Goal: Task Accomplishment & Management: Manage account settings

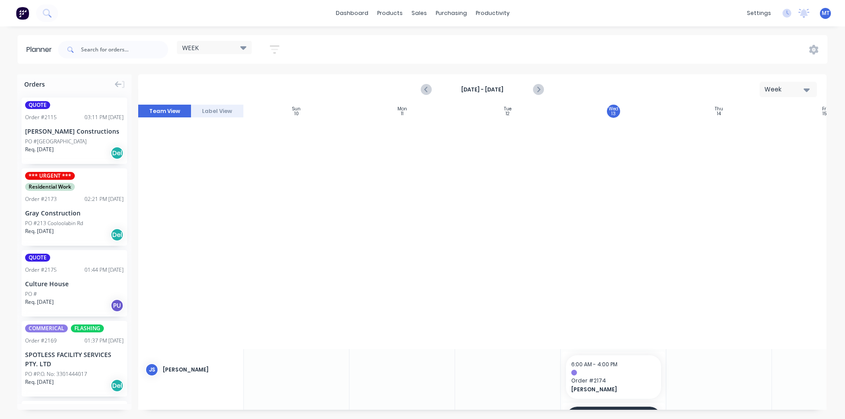
scroll to position [484, 160]
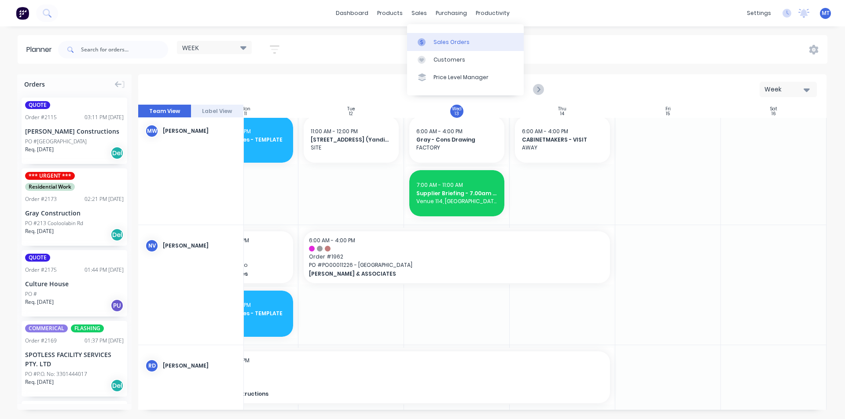
click at [445, 42] on div "Sales Orders" at bounding box center [452, 42] width 36 height 8
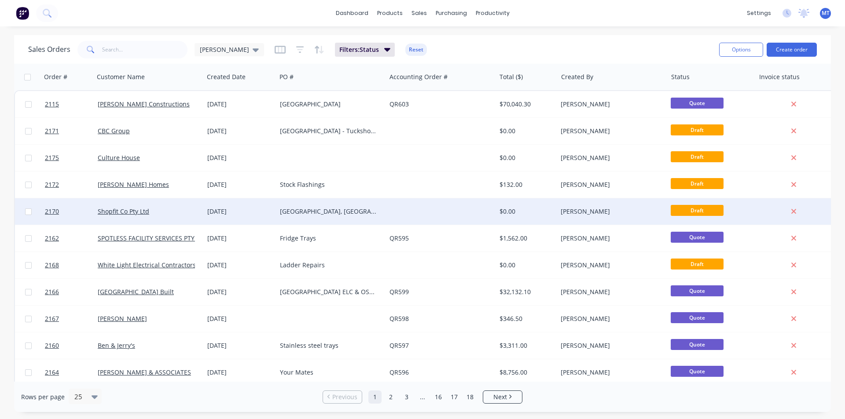
click at [308, 213] on div "[GEOGRAPHIC_DATA], [GEOGRAPHIC_DATA]" at bounding box center [329, 211] width 98 height 9
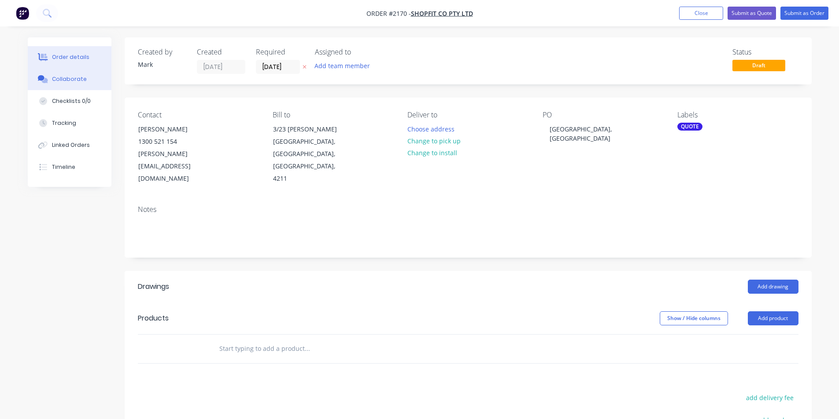
click at [79, 77] on div "Collaborate" at bounding box center [69, 79] width 35 height 8
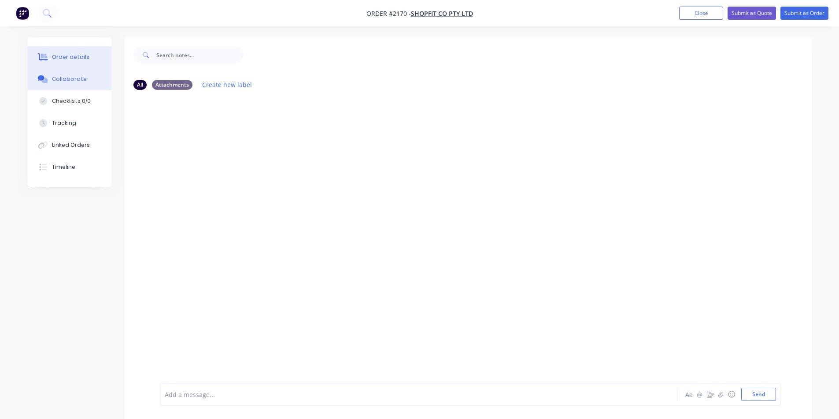
click at [83, 61] on div "Order details" at bounding box center [70, 57] width 37 height 8
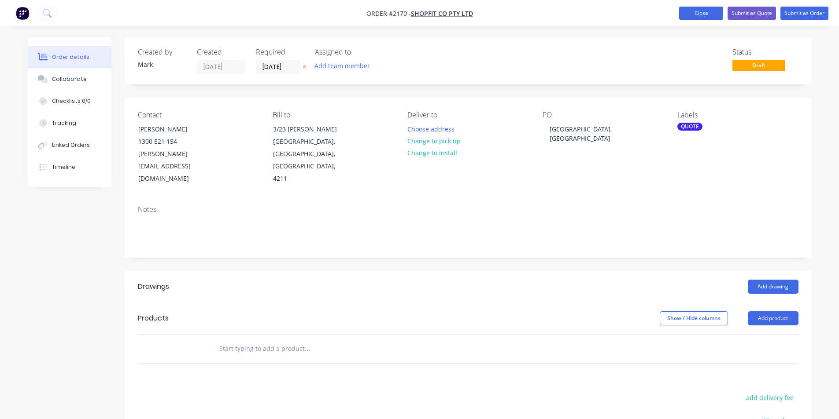
click at [701, 14] on button "Close" at bounding box center [701, 13] width 44 height 13
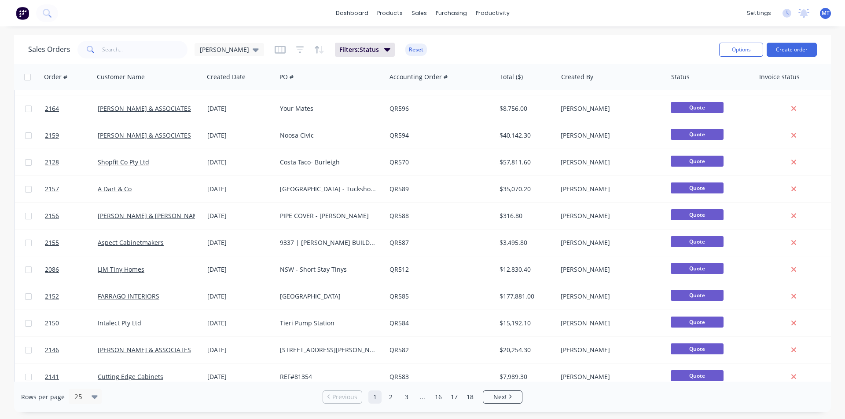
scroll to position [384, 0]
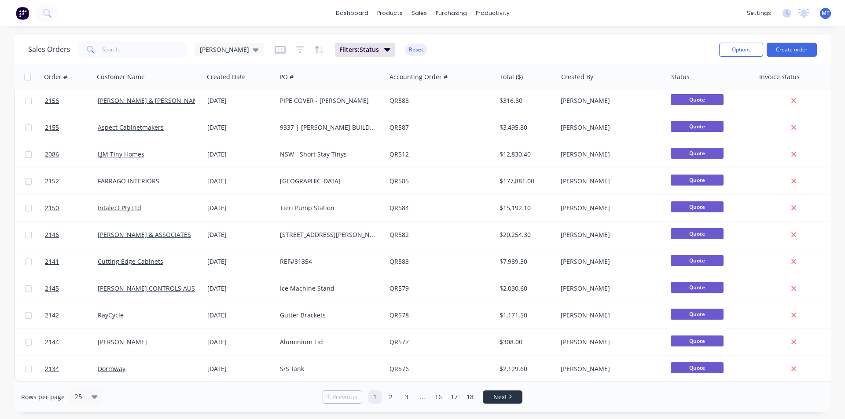
click at [507, 398] on span "Next" at bounding box center [500, 397] width 14 height 9
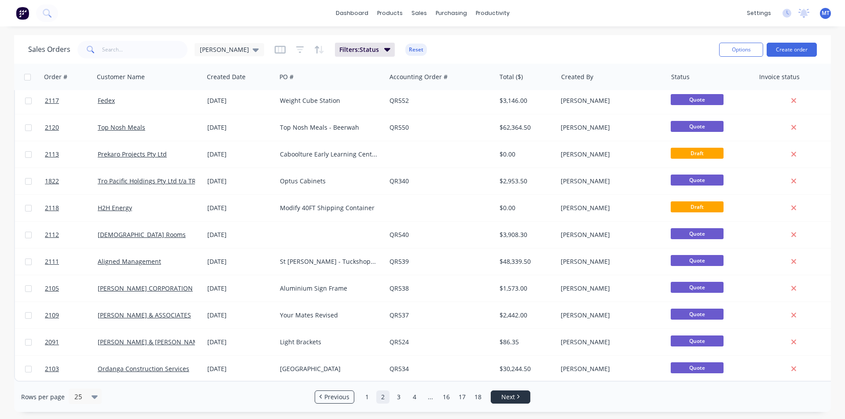
click at [509, 400] on span "Next" at bounding box center [508, 397] width 14 height 9
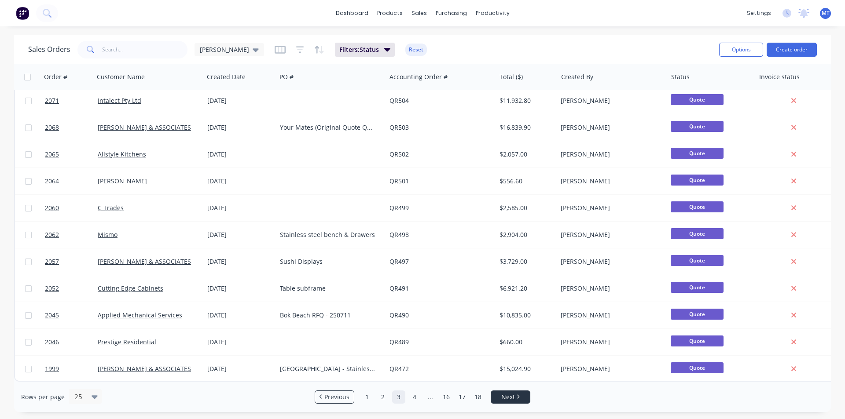
click at [518, 397] on icon "Next page" at bounding box center [518, 397] width 3 height 4
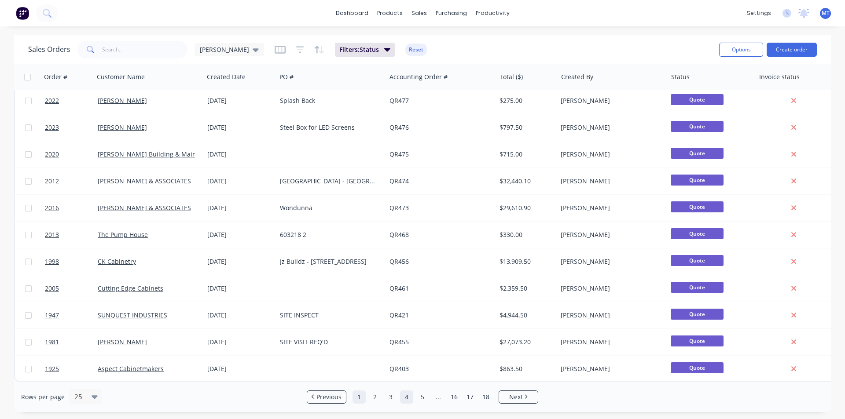
click at [361, 396] on link "1" at bounding box center [359, 397] width 13 height 13
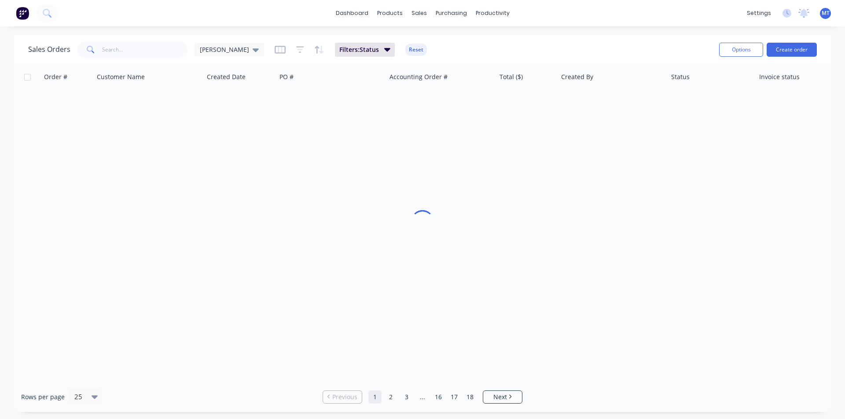
scroll to position [0, 0]
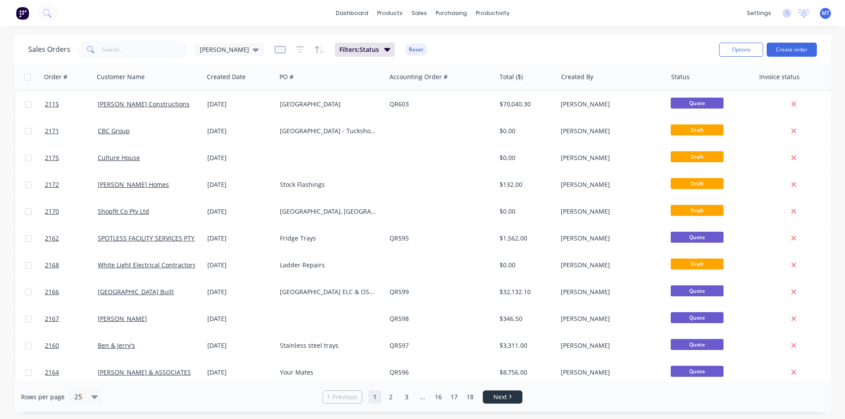
click at [509, 401] on link "Next" at bounding box center [502, 397] width 39 height 9
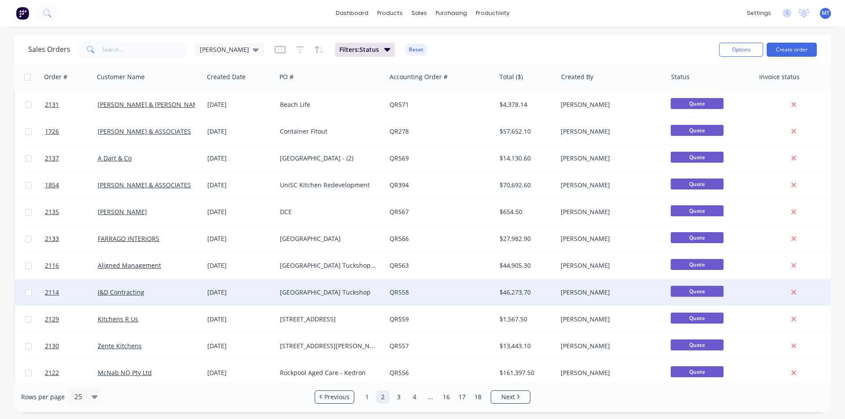
scroll to position [264, 0]
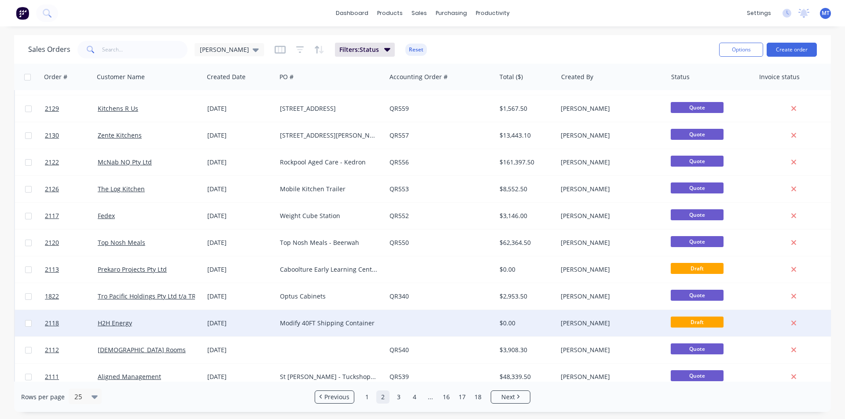
click at [377, 329] on div "Modify 40FT Shipping Container" at bounding box center [331, 323] width 110 height 26
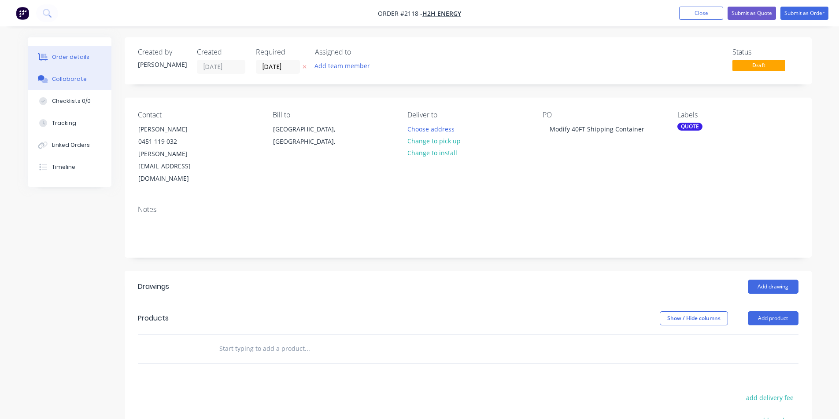
click at [74, 80] on div "Collaborate" at bounding box center [69, 79] width 35 height 8
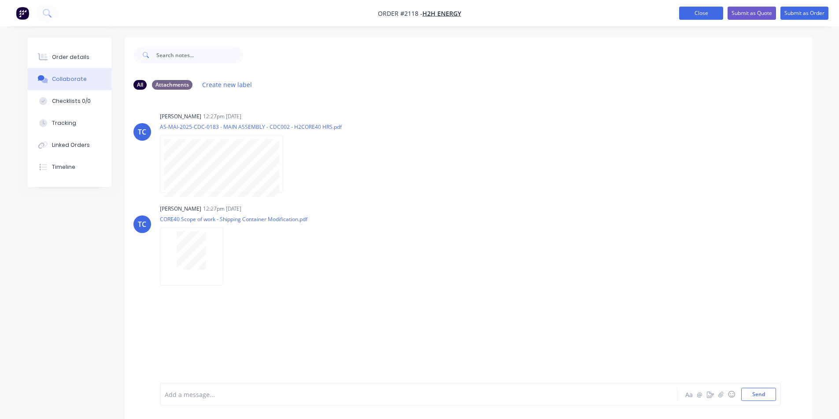
click at [701, 14] on button "Close" at bounding box center [701, 13] width 44 height 13
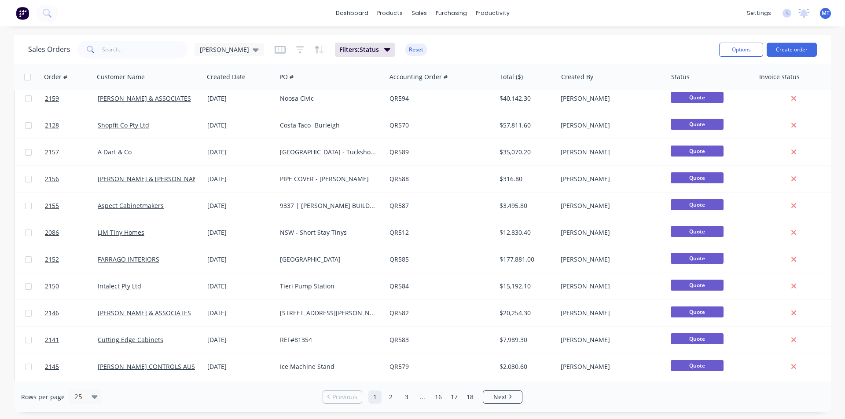
scroll to position [384, 0]
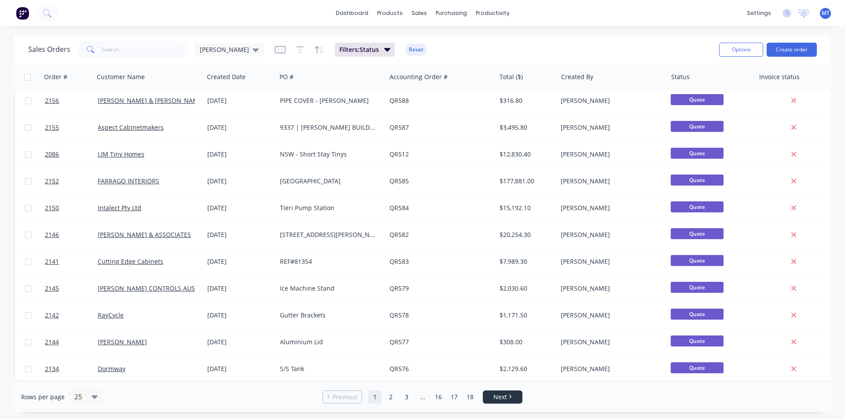
click at [498, 397] on span "Next" at bounding box center [500, 397] width 14 height 9
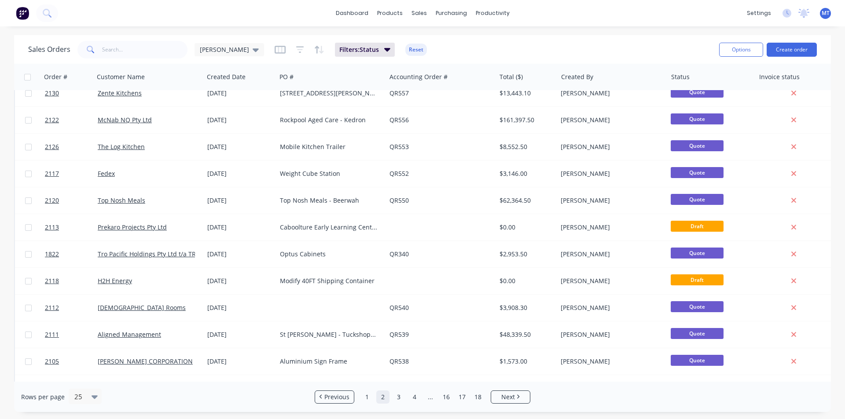
scroll to position [308, 0]
